Goal: Navigation & Orientation: Find specific page/section

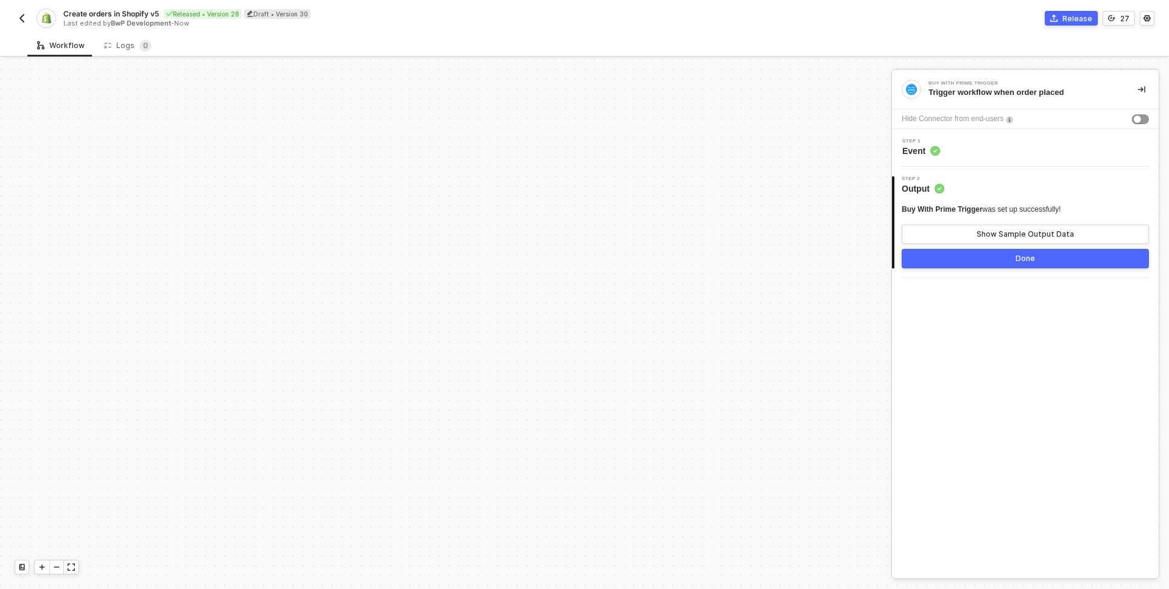
scroll to position [754, 0]
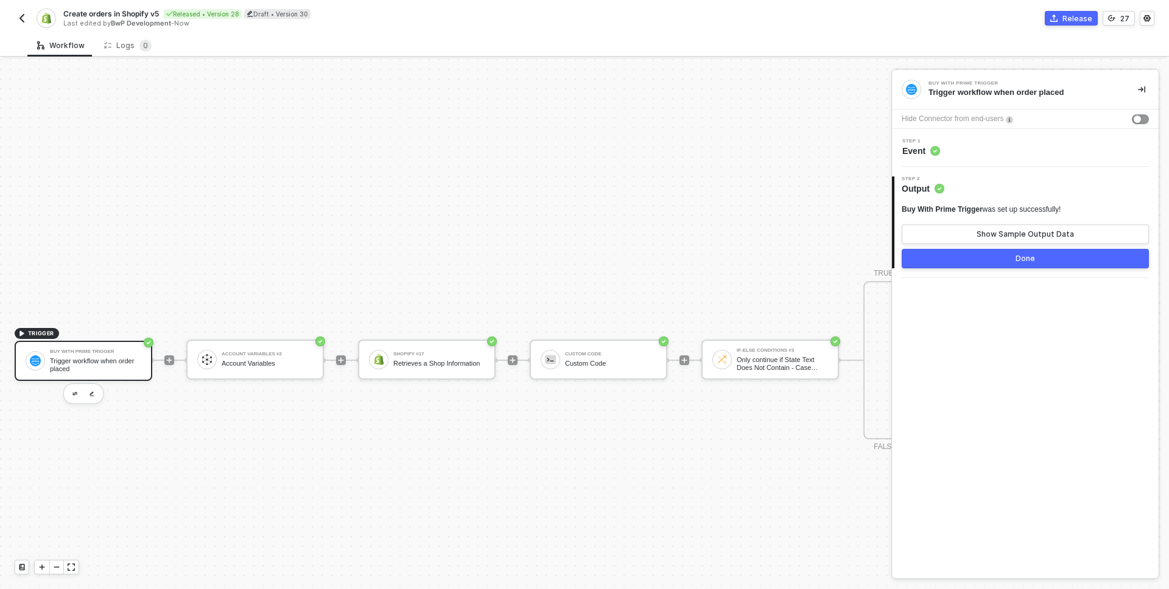
click at [18, 15] on img "button" at bounding box center [22, 18] width 10 height 10
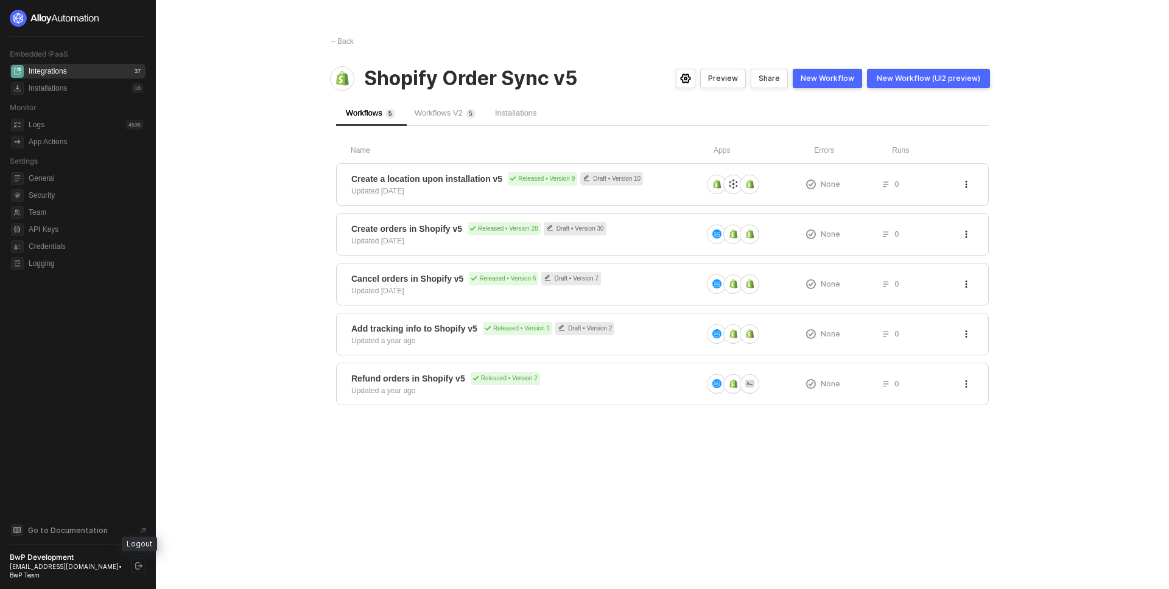
click at [139, 566] on icon "logout" at bounding box center [138, 566] width 7 height 7
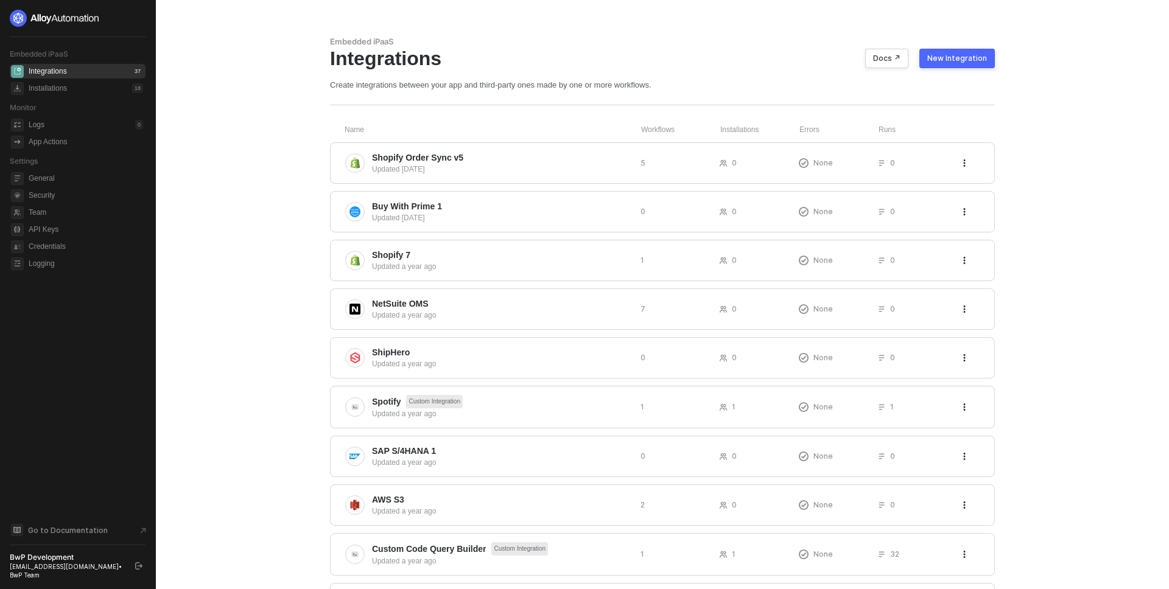
click at [138, 15] on div at bounding box center [78, 18] width 136 height 17
click at [137, 566] on icon "logout" at bounding box center [138, 566] width 7 height 7
